Goal: Task Accomplishment & Management: Complete application form

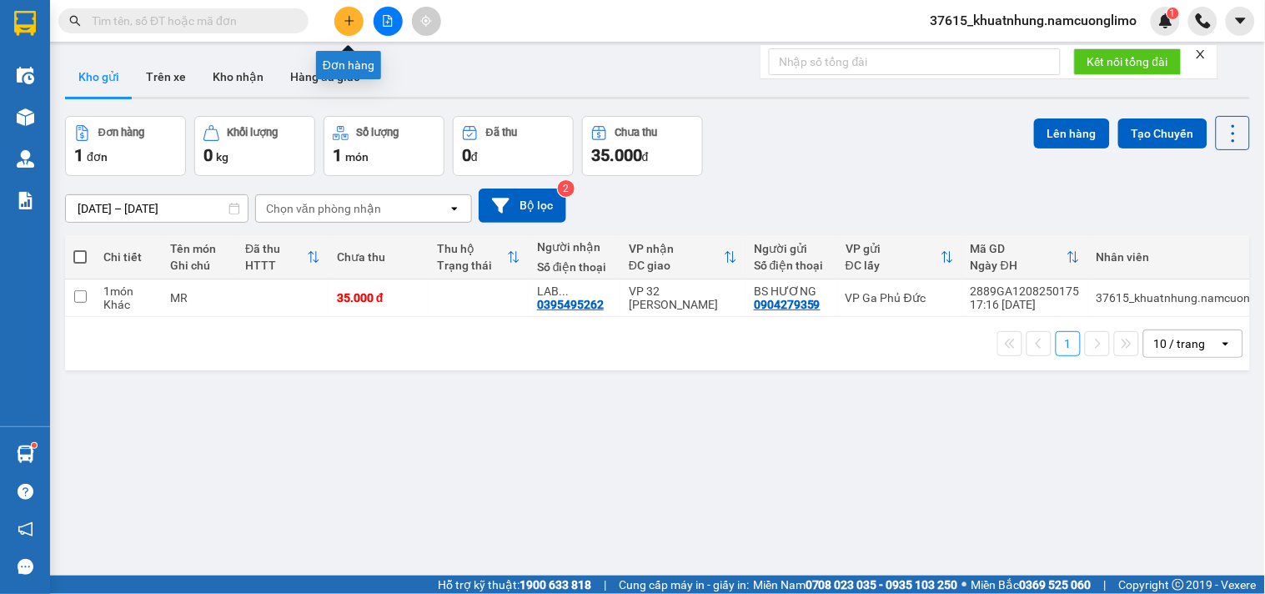
click at [348, 26] on icon "plus" at bounding box center [350, 21] width 12 height 12
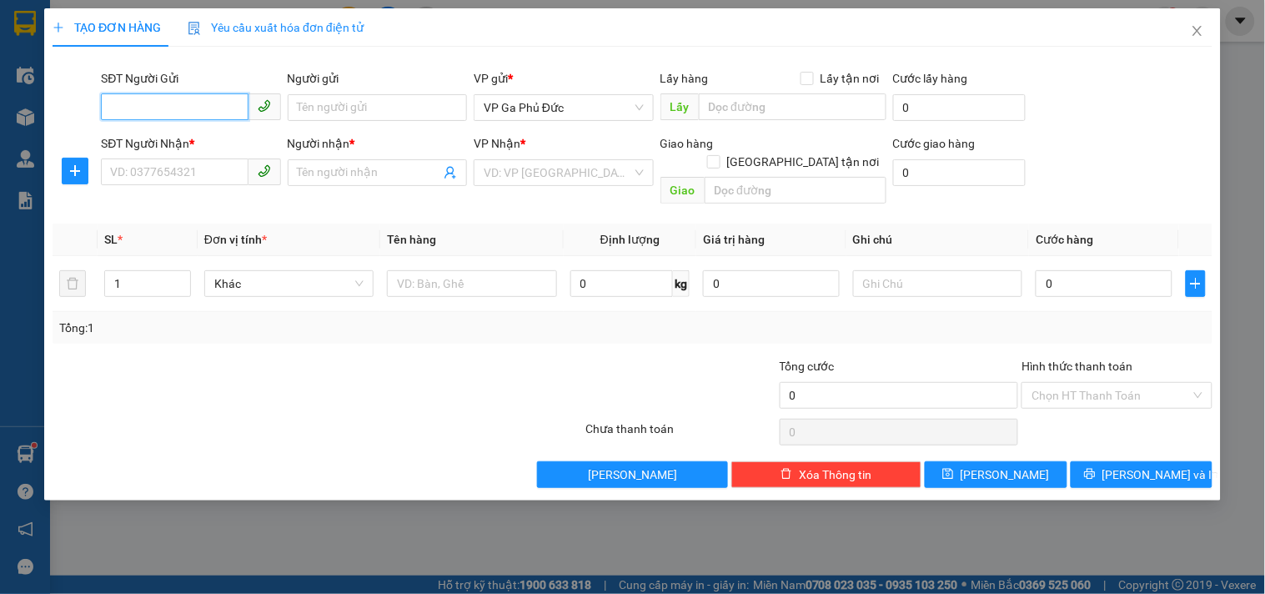
click at [204, 107] on input "SĐT Người Gửi" at bounding box center [174, 106] width 147 height 27
type input "0916326846"
click at [214, 140] on div "0916326846 - THU THỦY" at bounding box center [191, 141] width 160 height 18
type input "THU THỦY"
type input "0916326846"
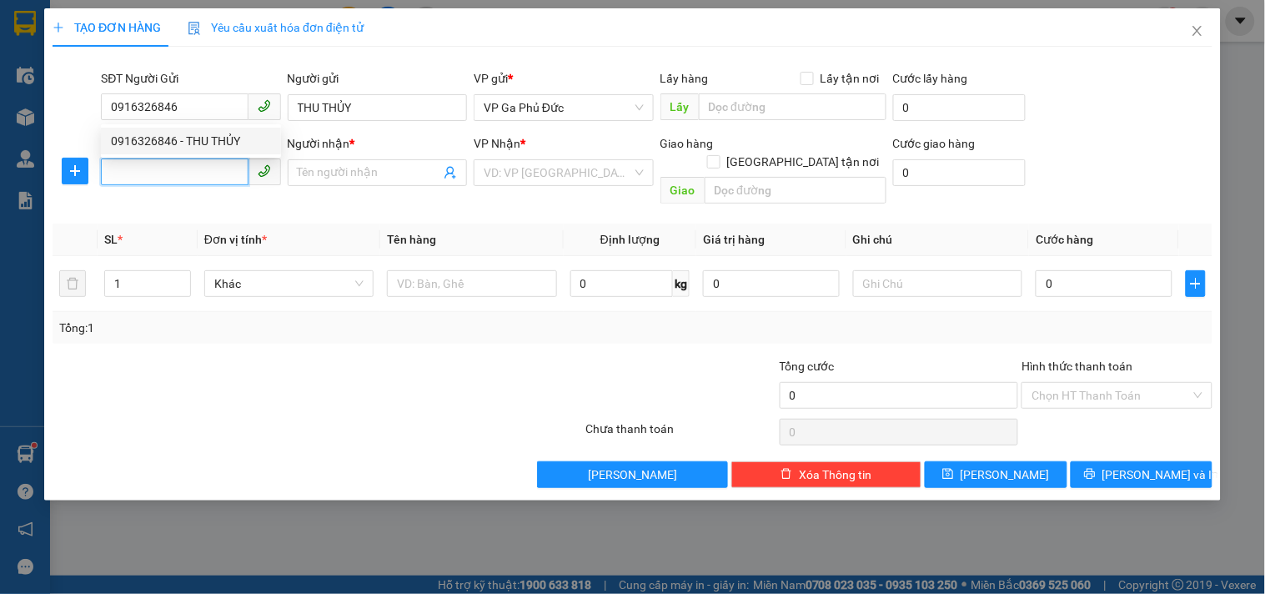
click at [211, 180] on input "SĐT Người Nhận *" at bounding box center [174, 171] width 147 height 27
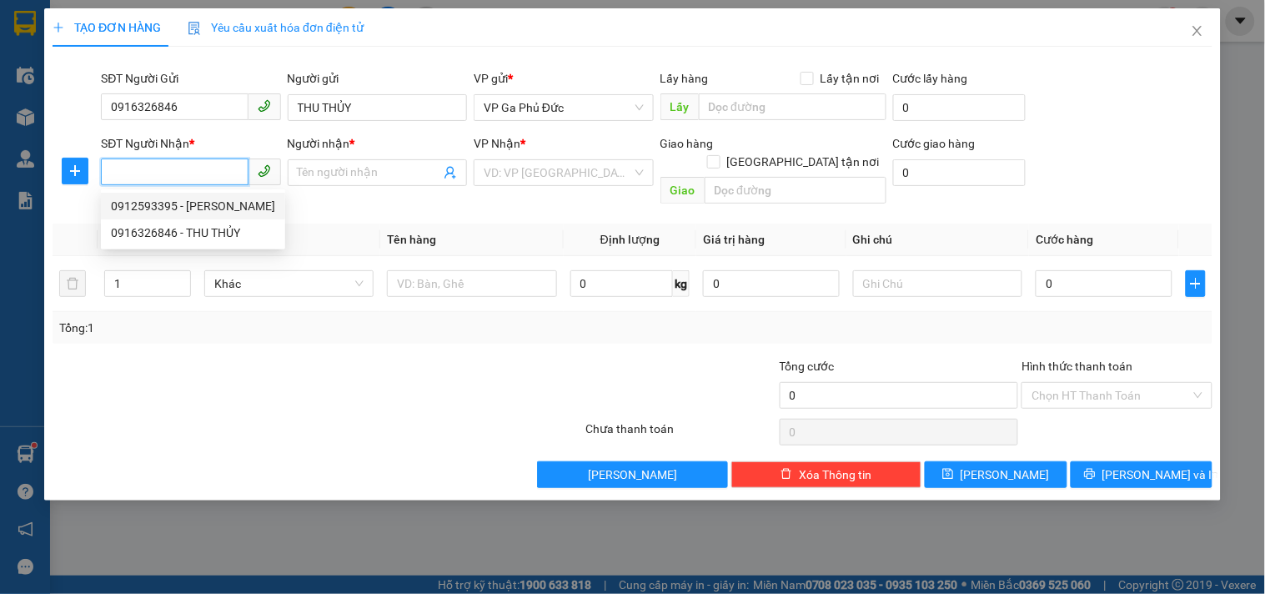
click at [218, 204] on div "0912593395 - [PERSON_NAME]" at bounding box center [193, 206] width 164 height 18
type input "0912593395"
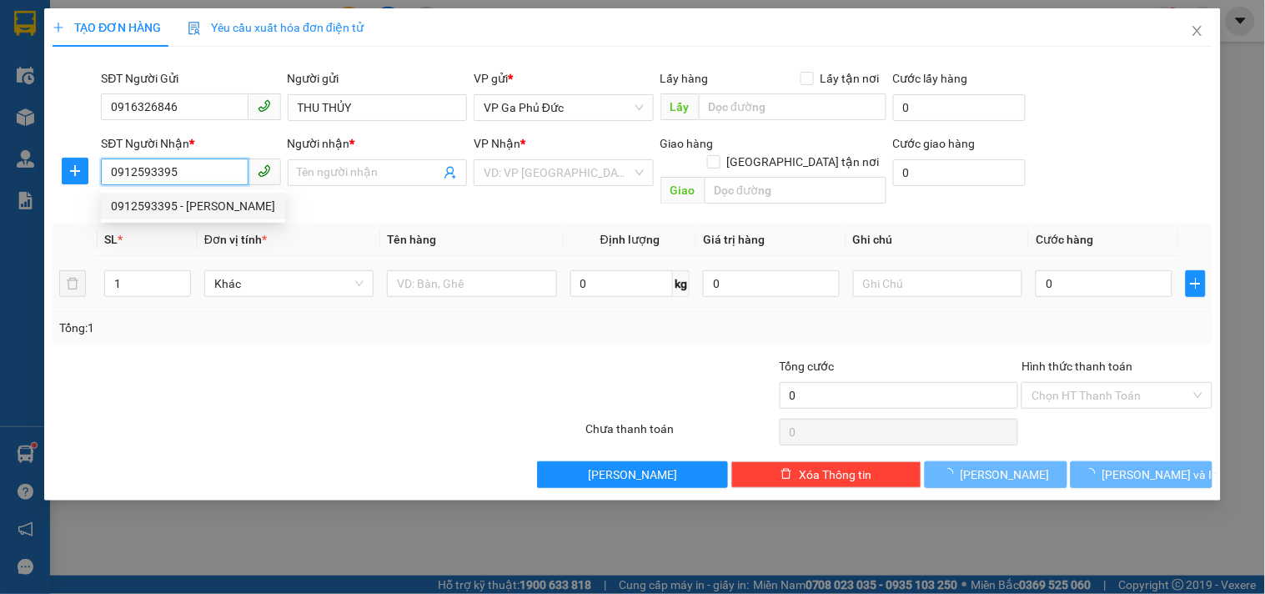
type input "[PERSON_NAME]"
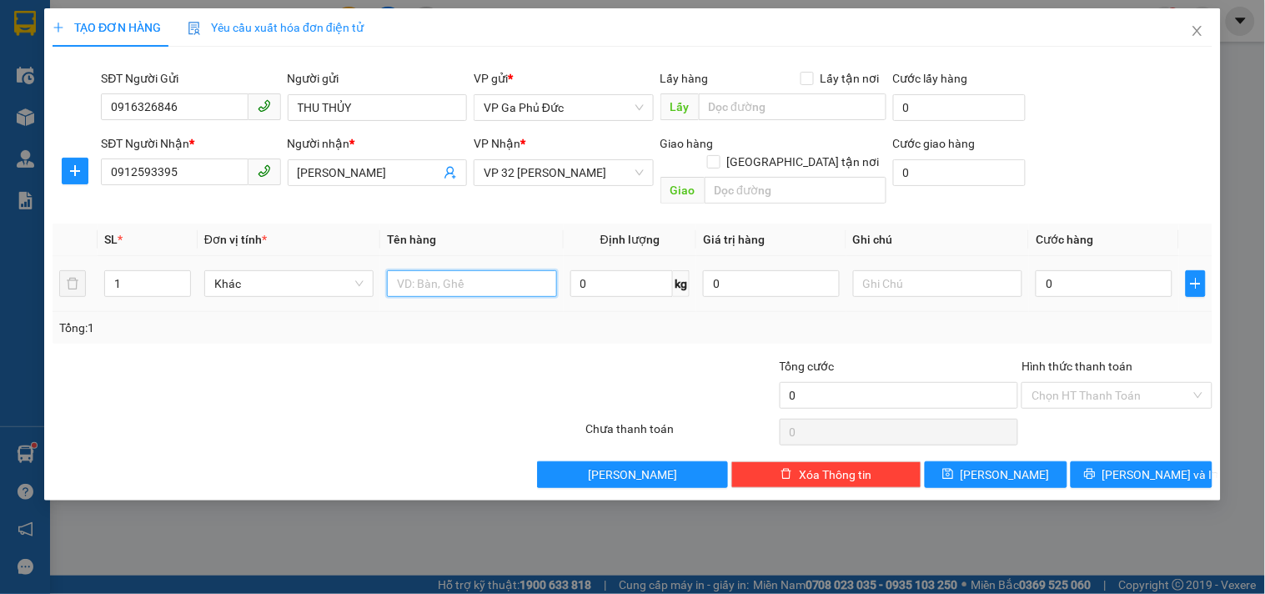
click at [465, 277] on input "text" at bounding box center [471, 283] width 169 height 27
type input "TP"
drag, startPoint x: 1077, startPoint y: 269, endPoint x: 1057, endPoint y: 269, distance: 20.0
click at [1077, 270] on input "0" at bounding box center [1104, 283] width 137 height 27
type input "4"
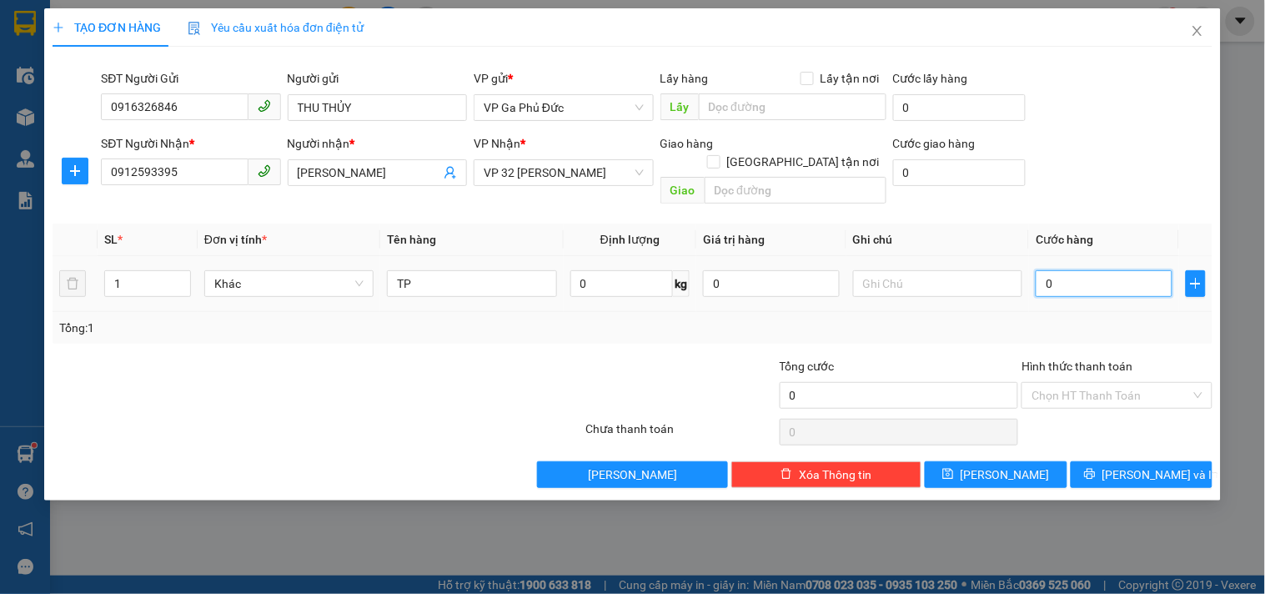
type input "4"
type input "40"
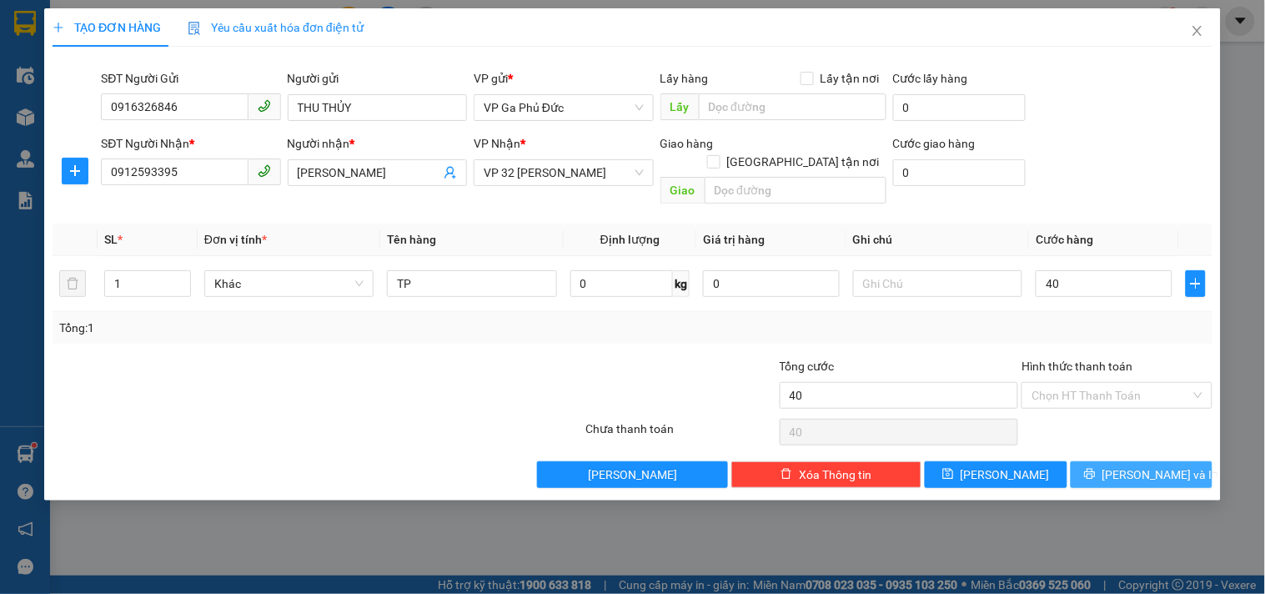
type input "40.000"
click at [1135, 465] on span "[PERSON_NAME] và In" at bounding box center [1160, 474] width 117 height 18
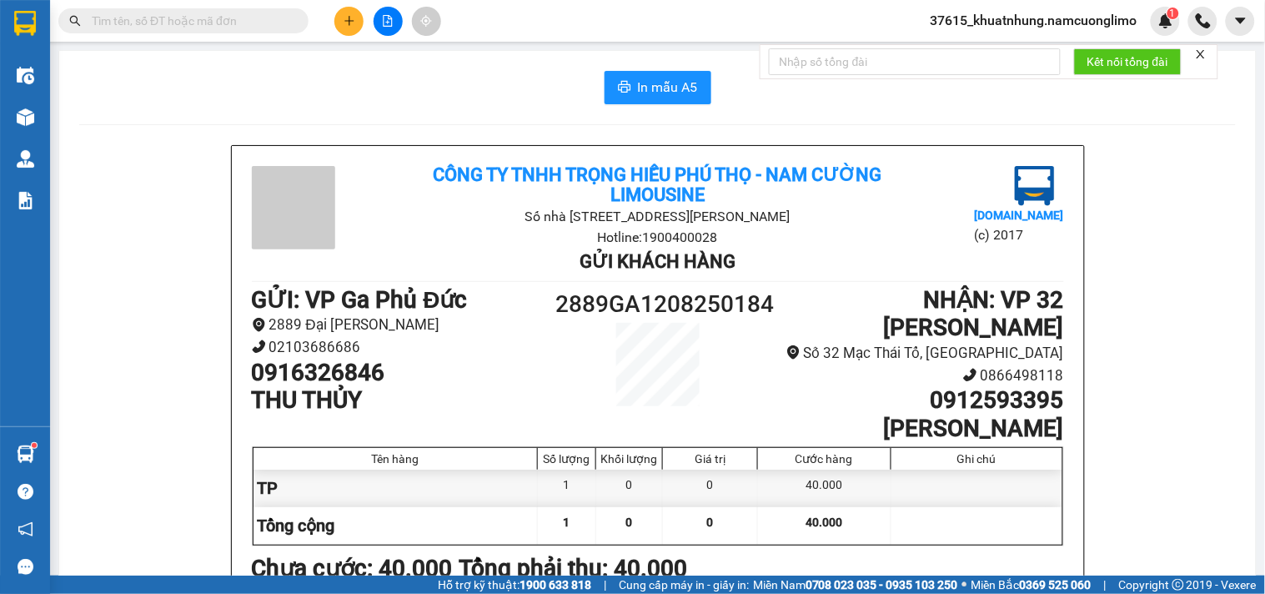
drag, startPoint x: 325, startPoint y: 101, endPoint x: 314, endPoint y: 103, distance: 11.8
click at [325, 100] on div "In mẫu A5" at bounding box center [657, 87] width 1157 height 33
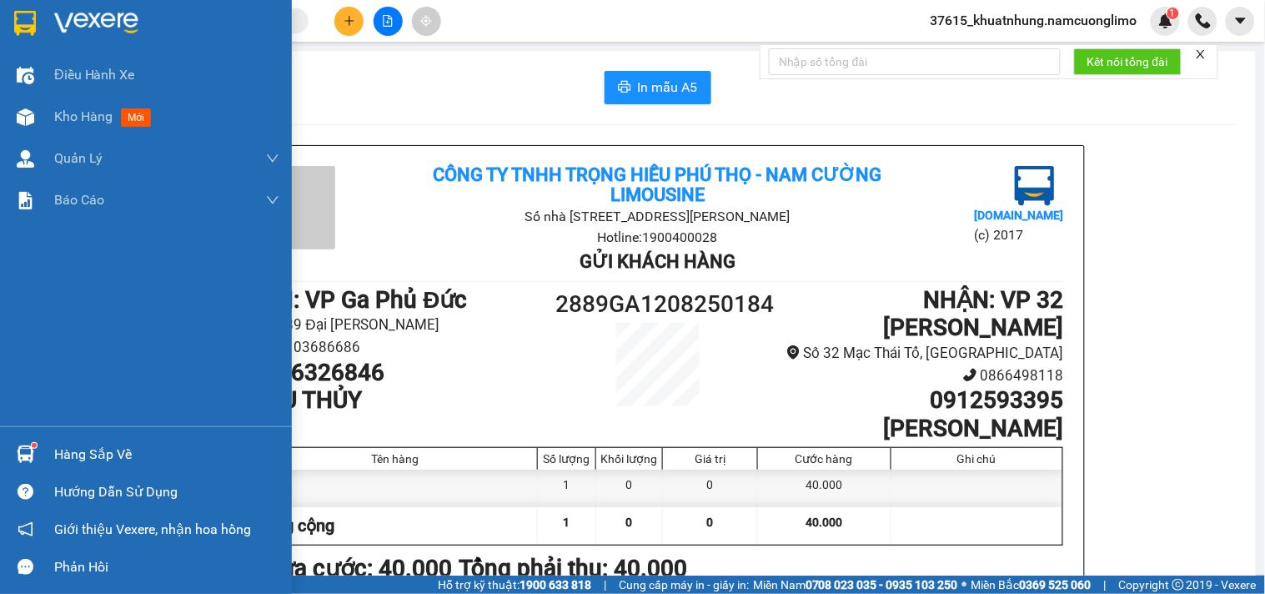
click at [32, 33] on img at bounding box center [25, 23] width 22 height 25
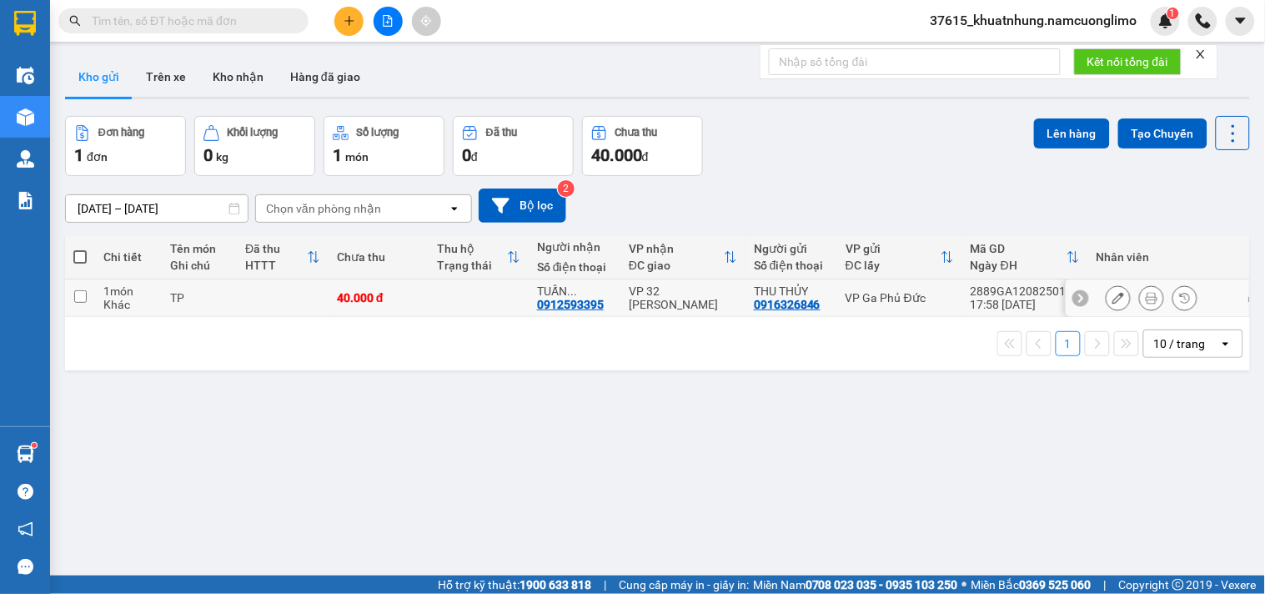
click at [1107, 300] on button at bounding box center [1118, 298] width 23 height 29
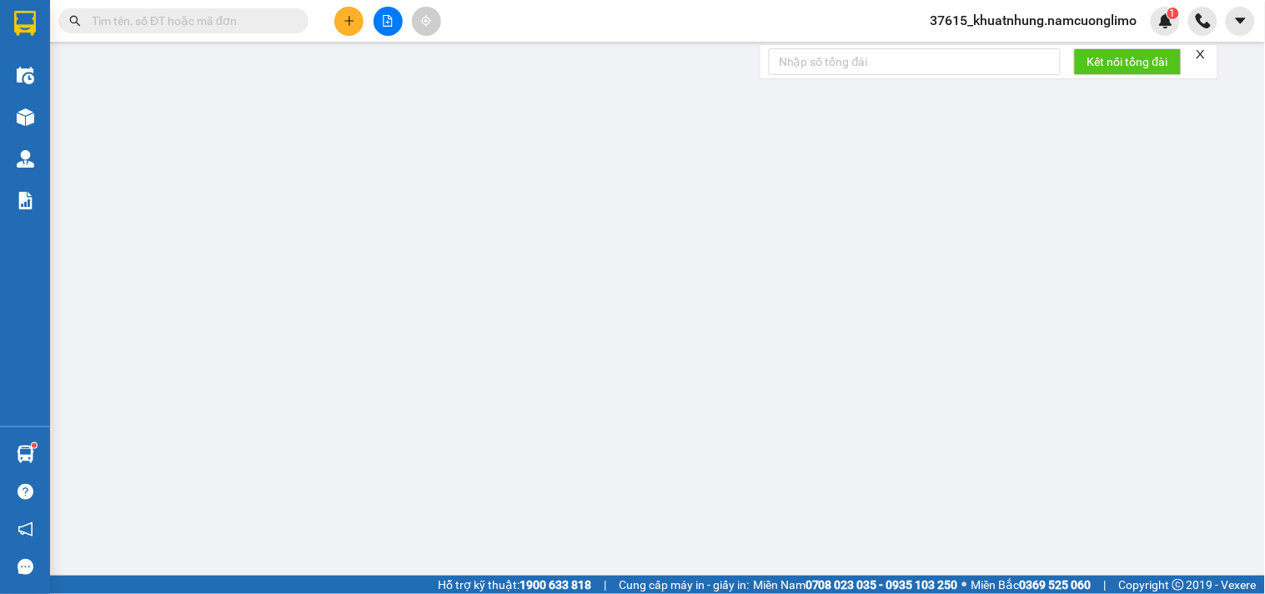
type input "0916326846"
type input "THU THỦY"
type input "0912593395"
type input "[PERSON_NAME]"
type input "40.000"
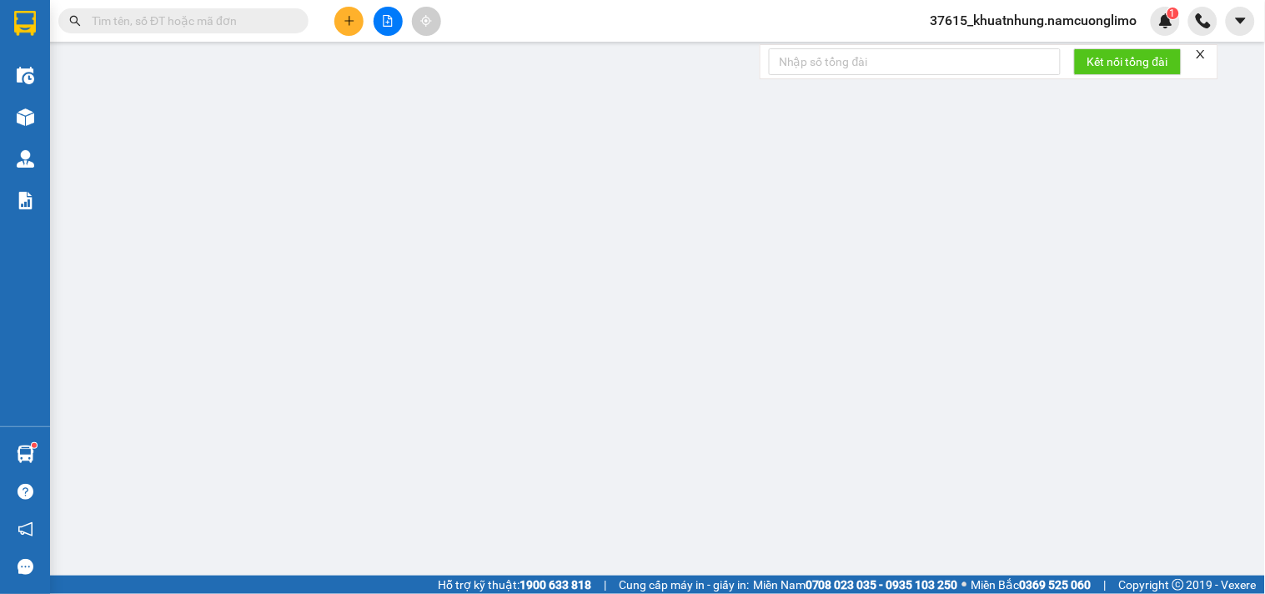
type input "40.000"
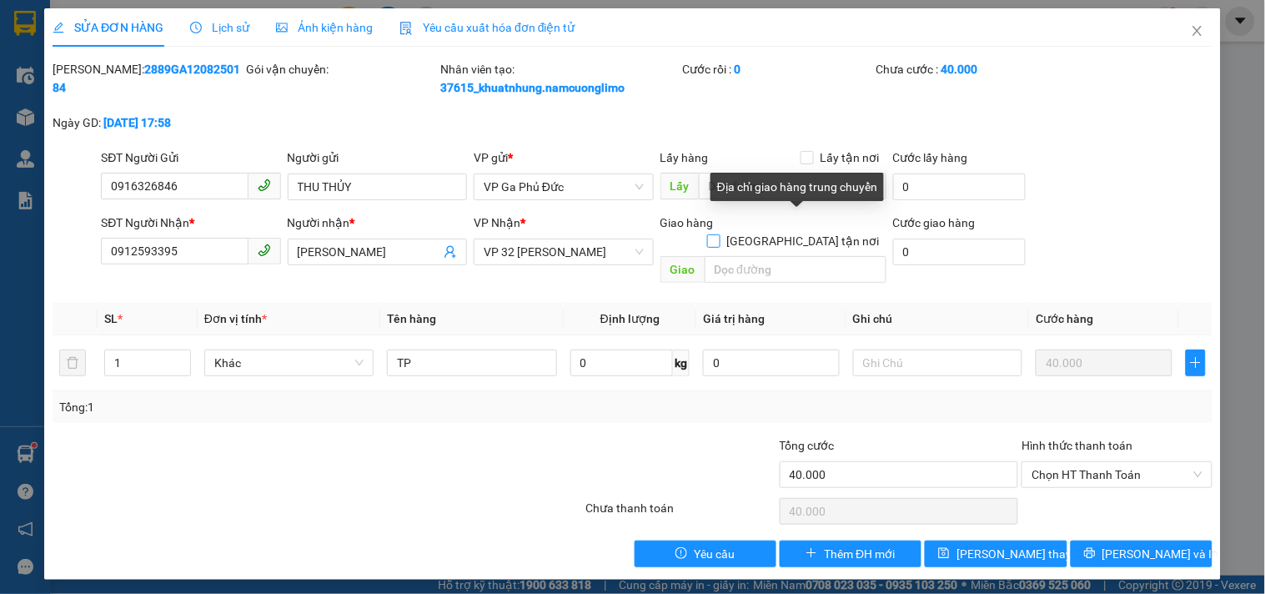
click at [719, 234] on input "[GEOGRAPHIC_DATA] tận nơi" at bounding box center [713, 240] width 12 height 12
checkbox input "true"
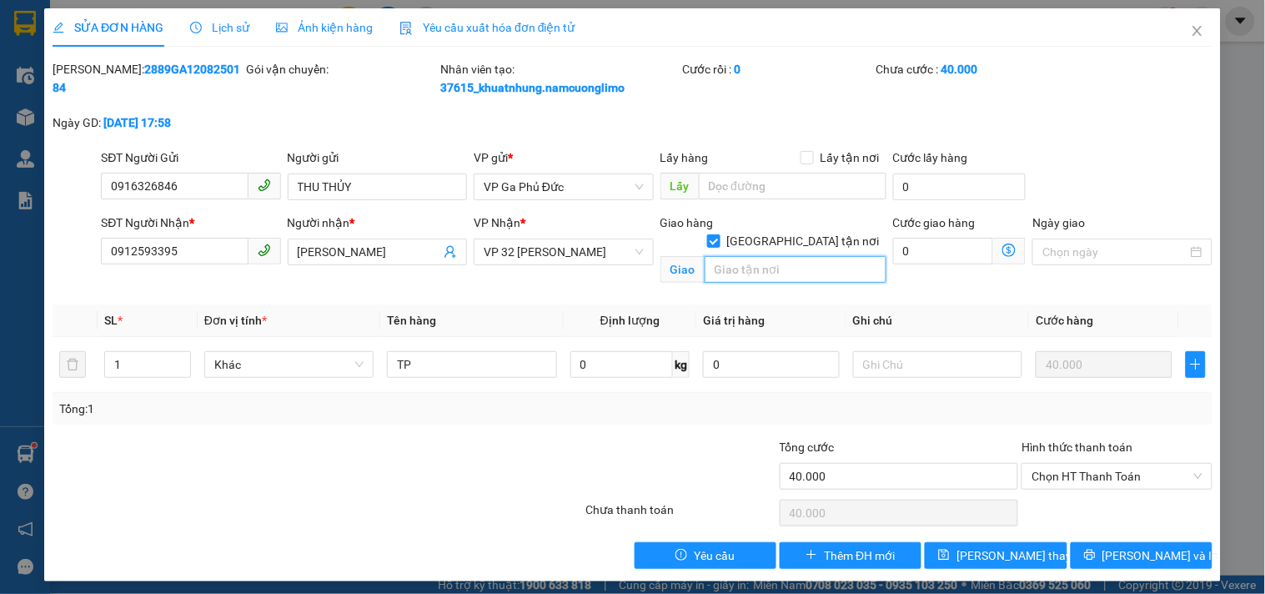
click at [806, 260] on input "text" at bounding box center [796, 269] width 182 height 27
type input "118 [PERSON_NAME] , HOÀN KIẾN [GEOGRAPHIC_DATA]"
click at [1002, 250] on icon "dollar-circle" at bounding box center [1008, 249] width 13 height 13
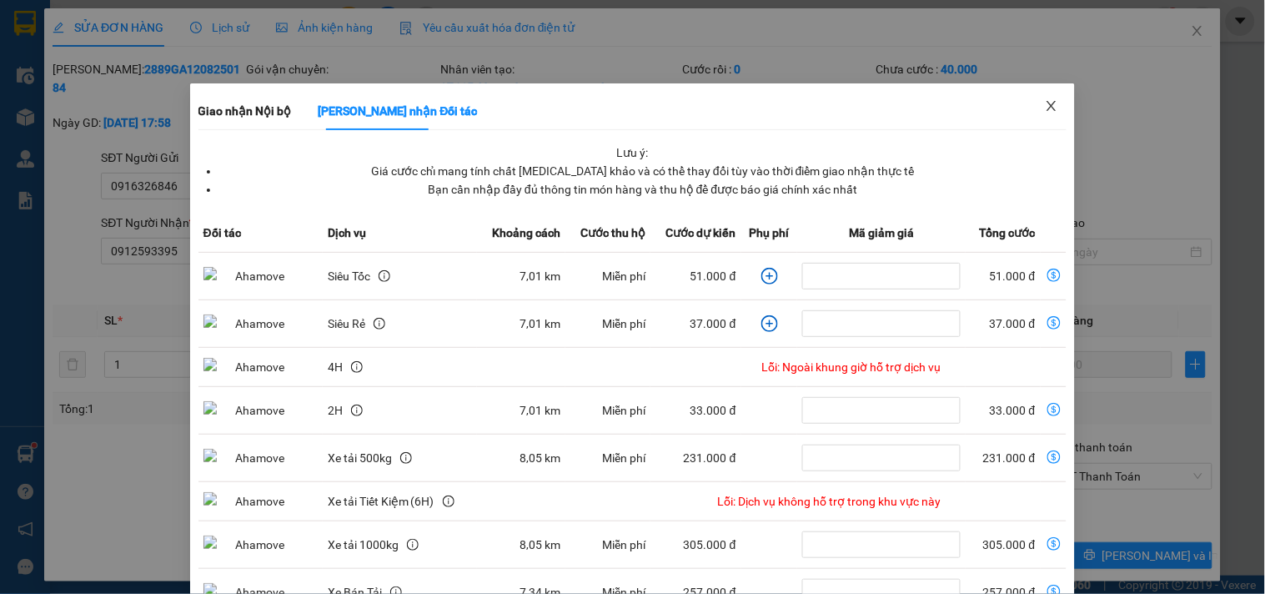
click at [1045, 105] on icon "close" at bounding box center [1051, 105] width 13 height 13
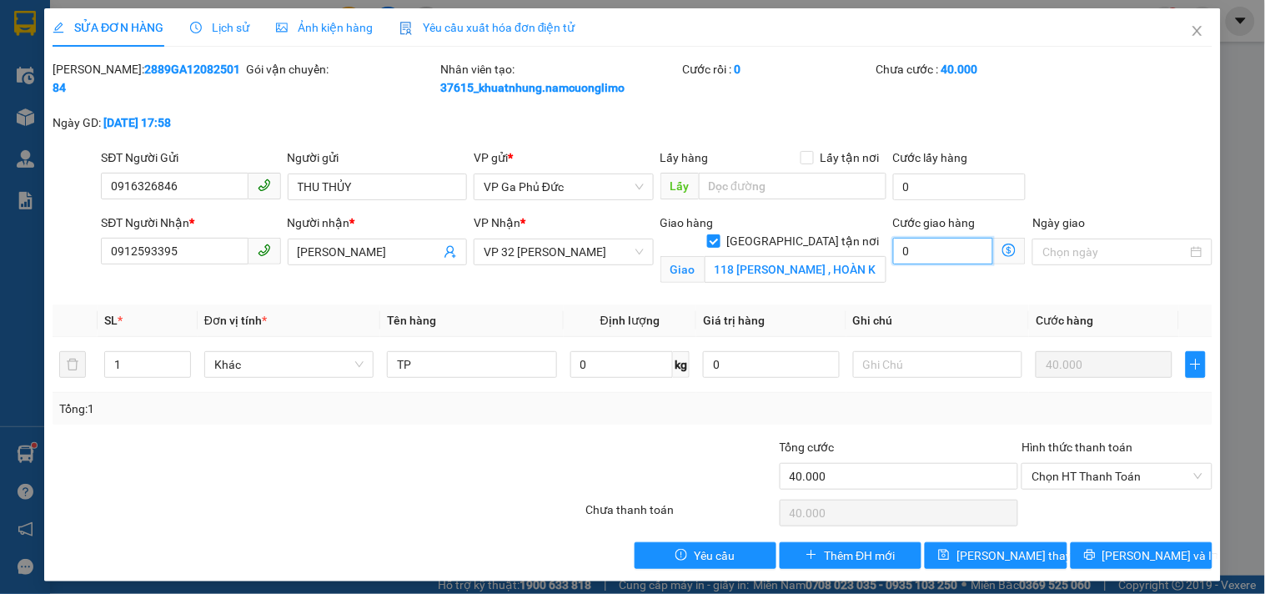
click at [941, 257] on input "0" at bounding box center [943, 251] width 101 height 27
type input "40.008"
type input "8"
type input "40.080"
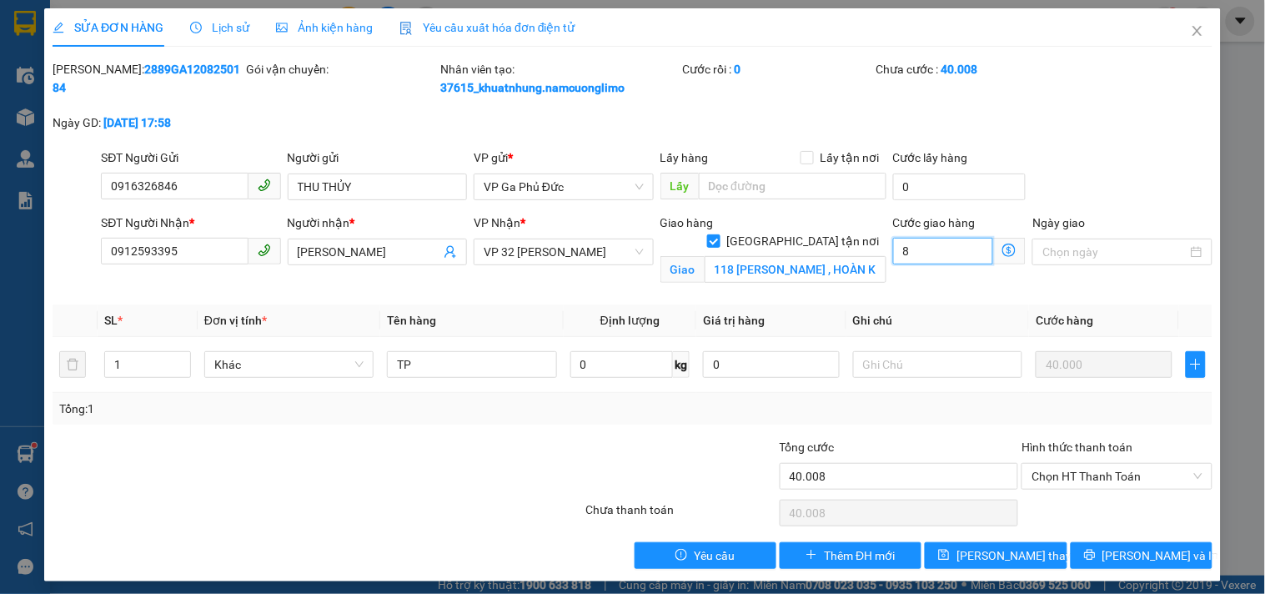
type input "40.080"
type input "80"
type input "120.000"
type input "80.000"
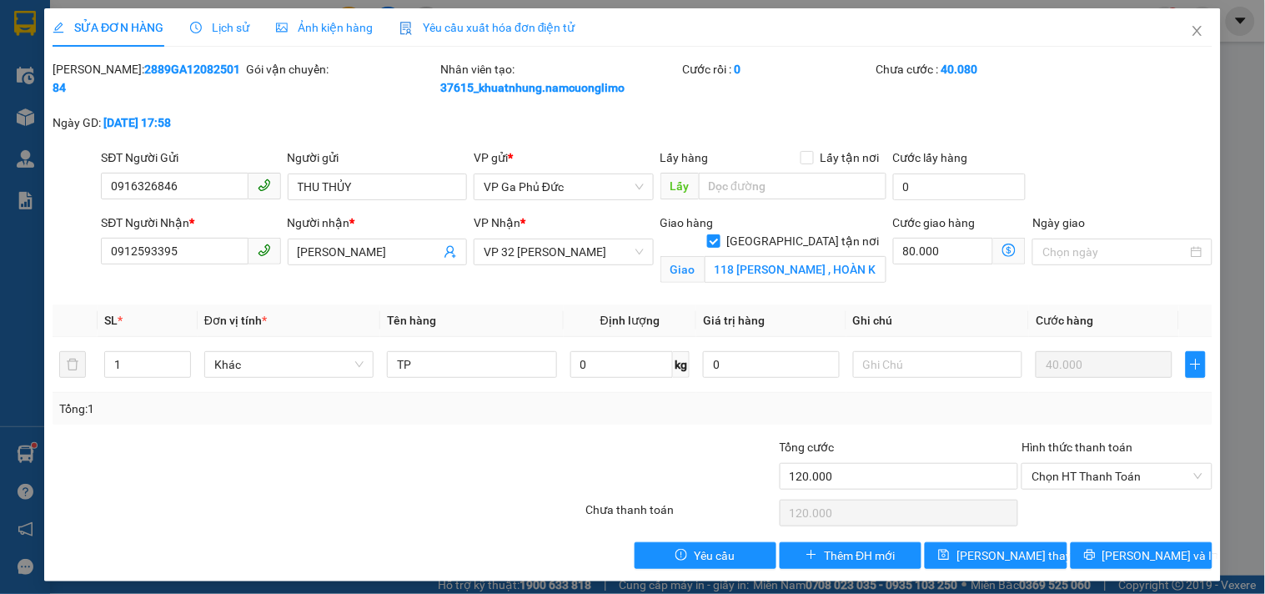
click at [969, 289] on div "Cước giao hàng 80.000 Giao nhận Nội bộ Giao nhận Đối tác Lưu ý: Giá cước chỉ ma…" at bounding box center [960, 252] width 140 height 78
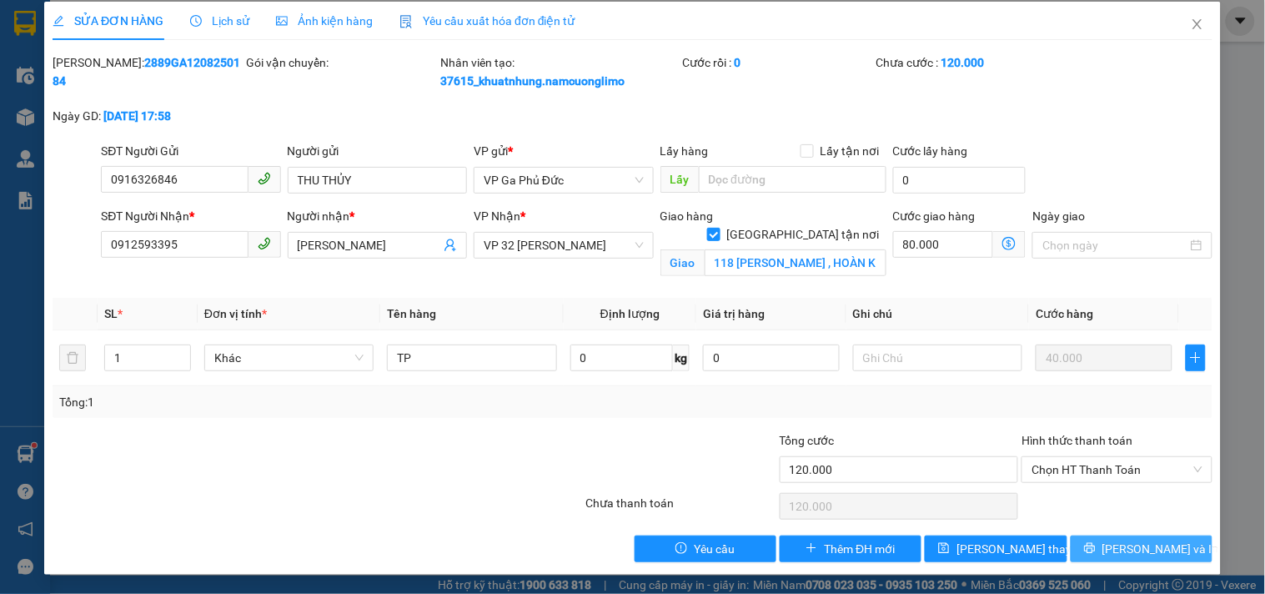
click at [1121, 552] on span "[PERSON_NAME] và In" at bounding box center [1160, 549] width 117 height 18
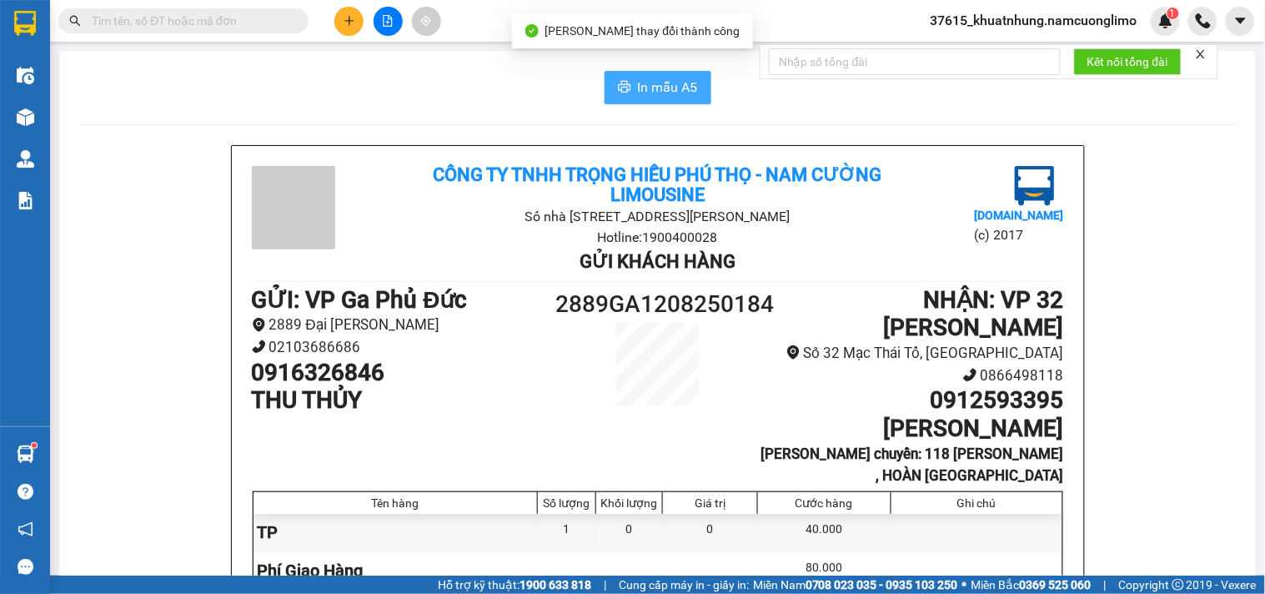
click at [646, 88] on span "In mẫu A5" at bounding box center [668, 87] width 60 height 21
